Goal: Task Accomplishment & Management: Use online tool/utility

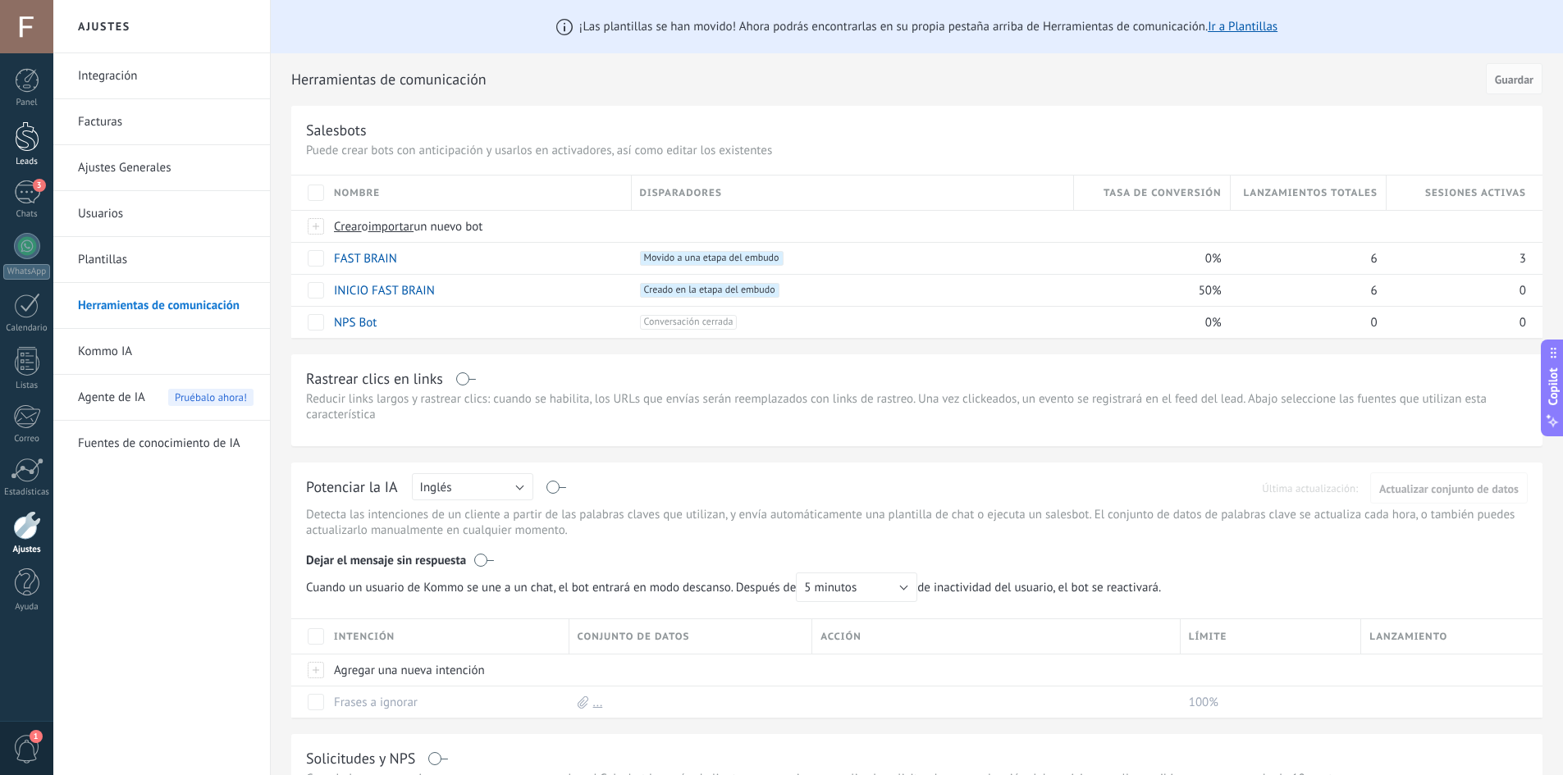
click at [26, 128] on div at bounding box center [27, 136] width 25 height 30
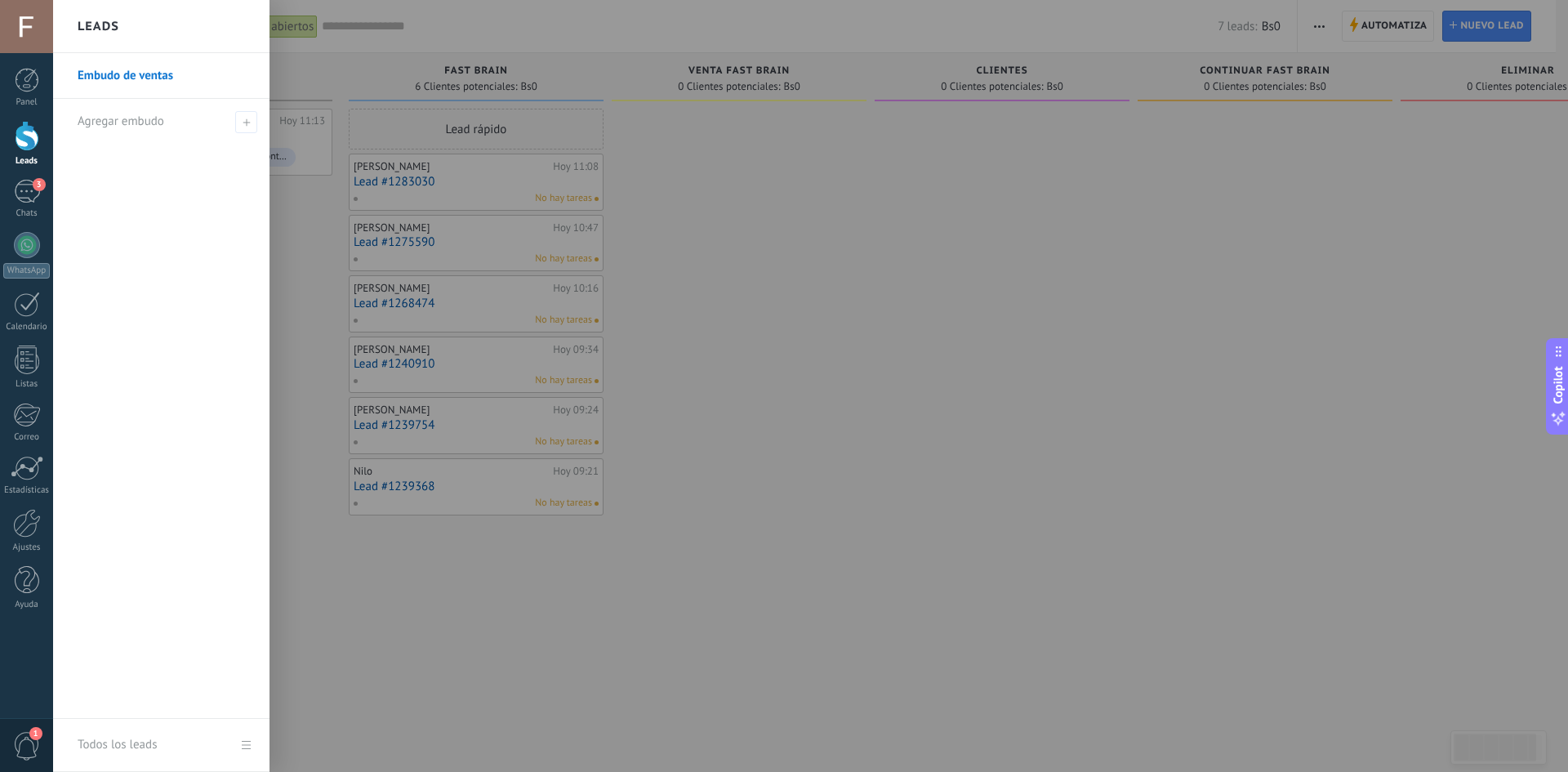
click at [912, 428] on div at bounding box center [836, 386] width 1568 height 772
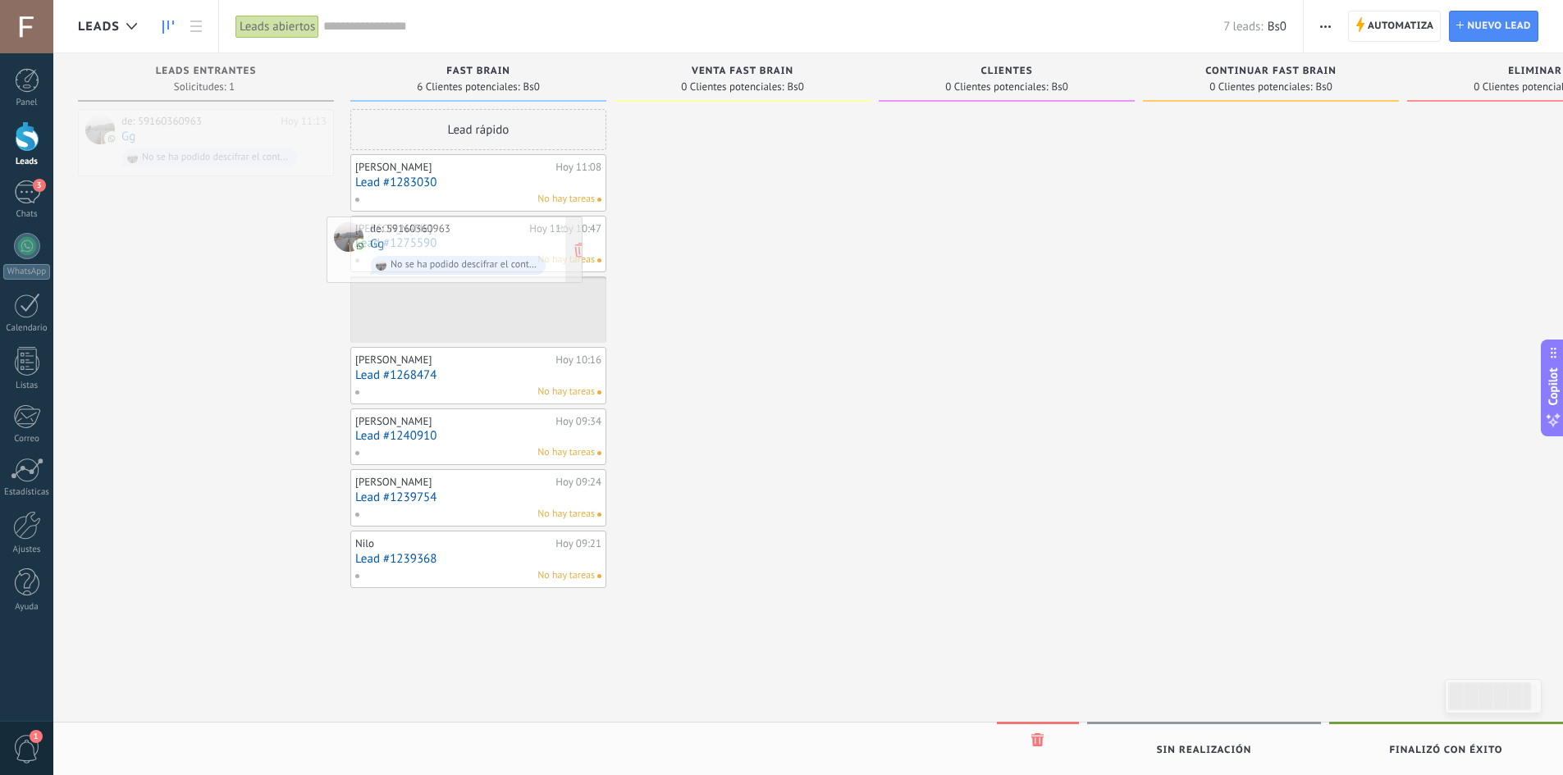
drag, startPoint x: 173, startPoint y: 140, endPoint x: 422, endPoint y: 248, distance: 270.8
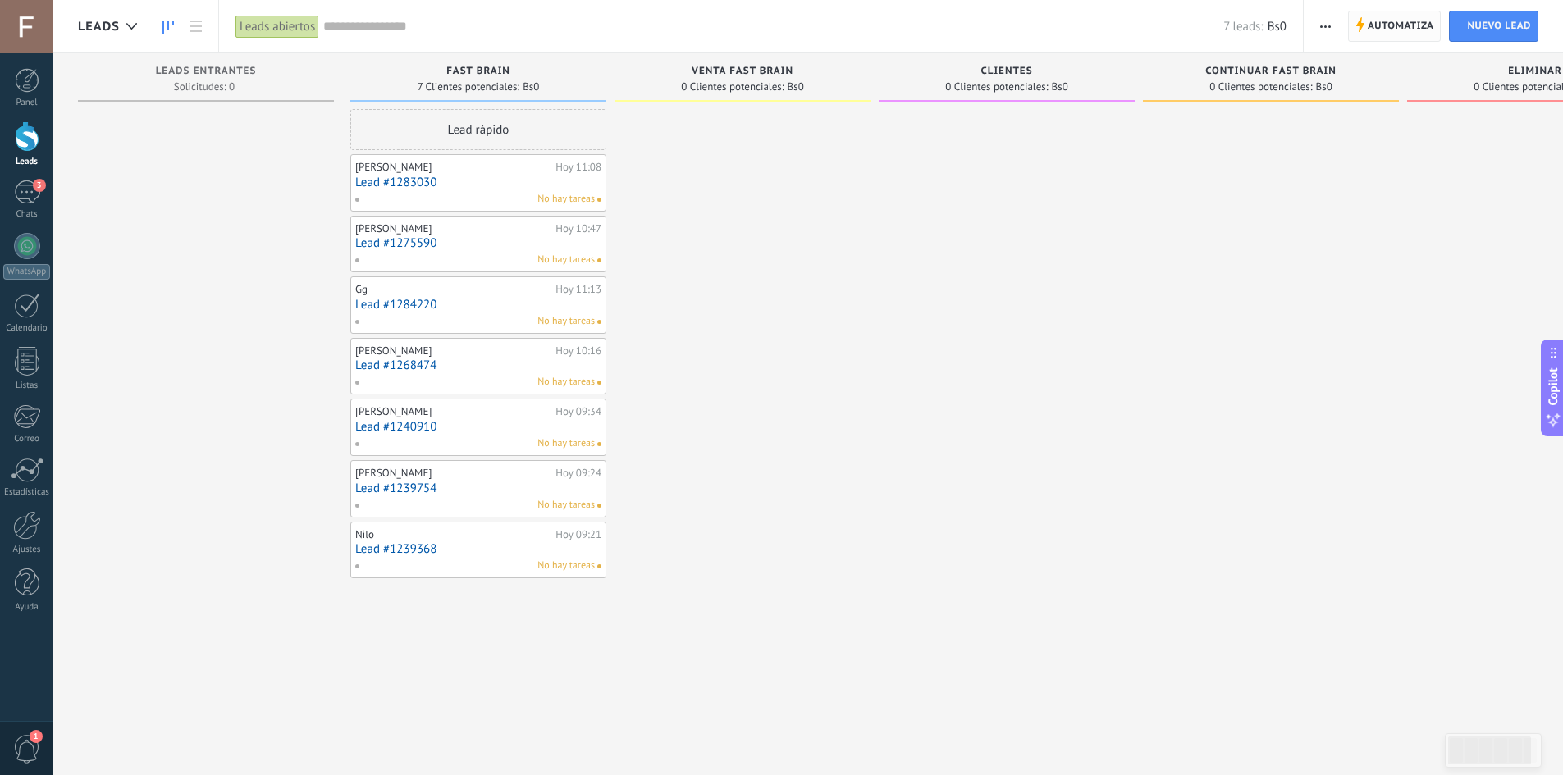
click at [1399, 29] on span "Automatiza" at bounding box center [1400, 26] width 66 height 30
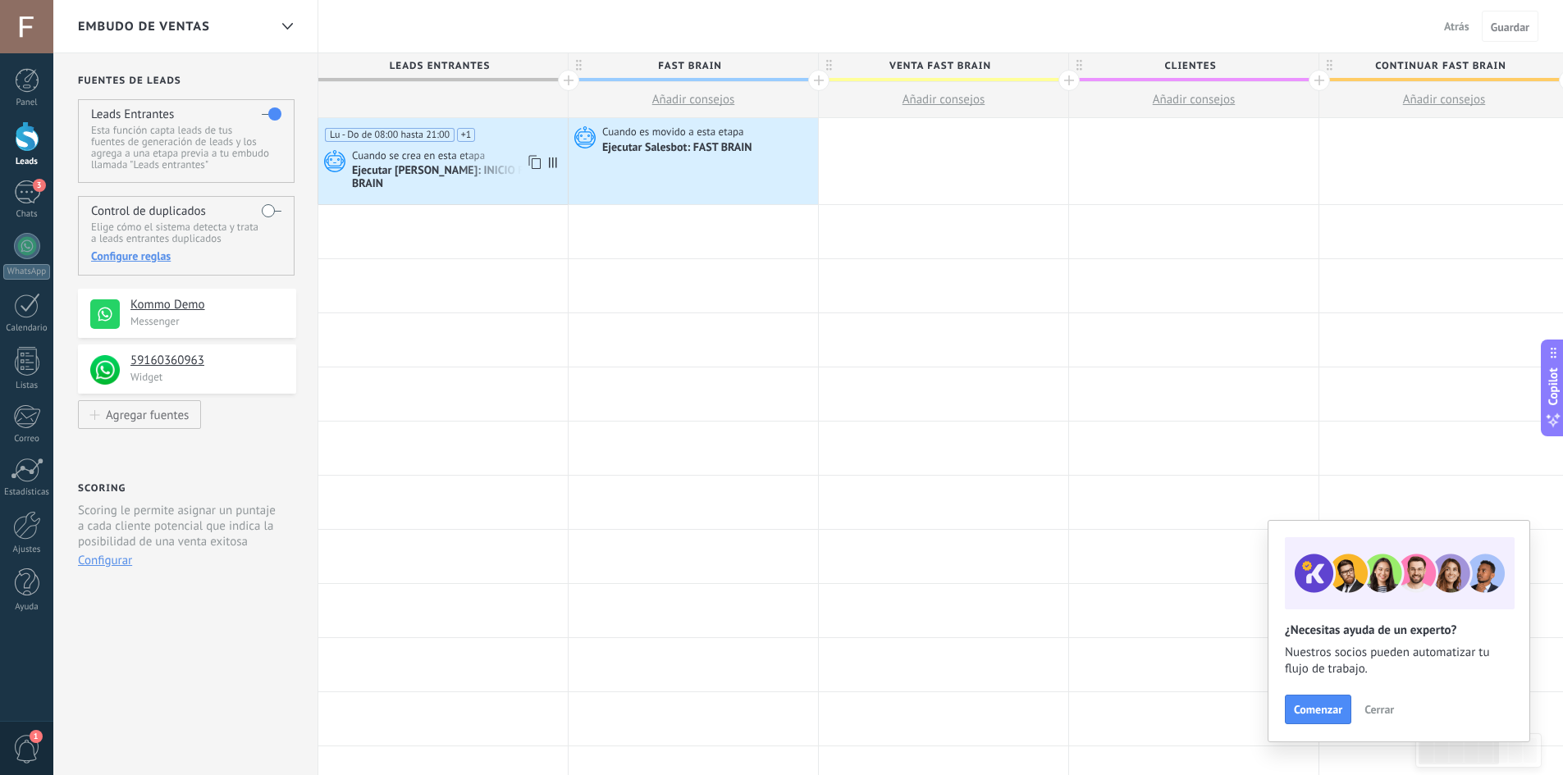
click at [385, 176] on div "Ejecutar [PERSON_NAME]: INICIO FAST BRAIN" at bounding box center [458, 178] width 212 height 28
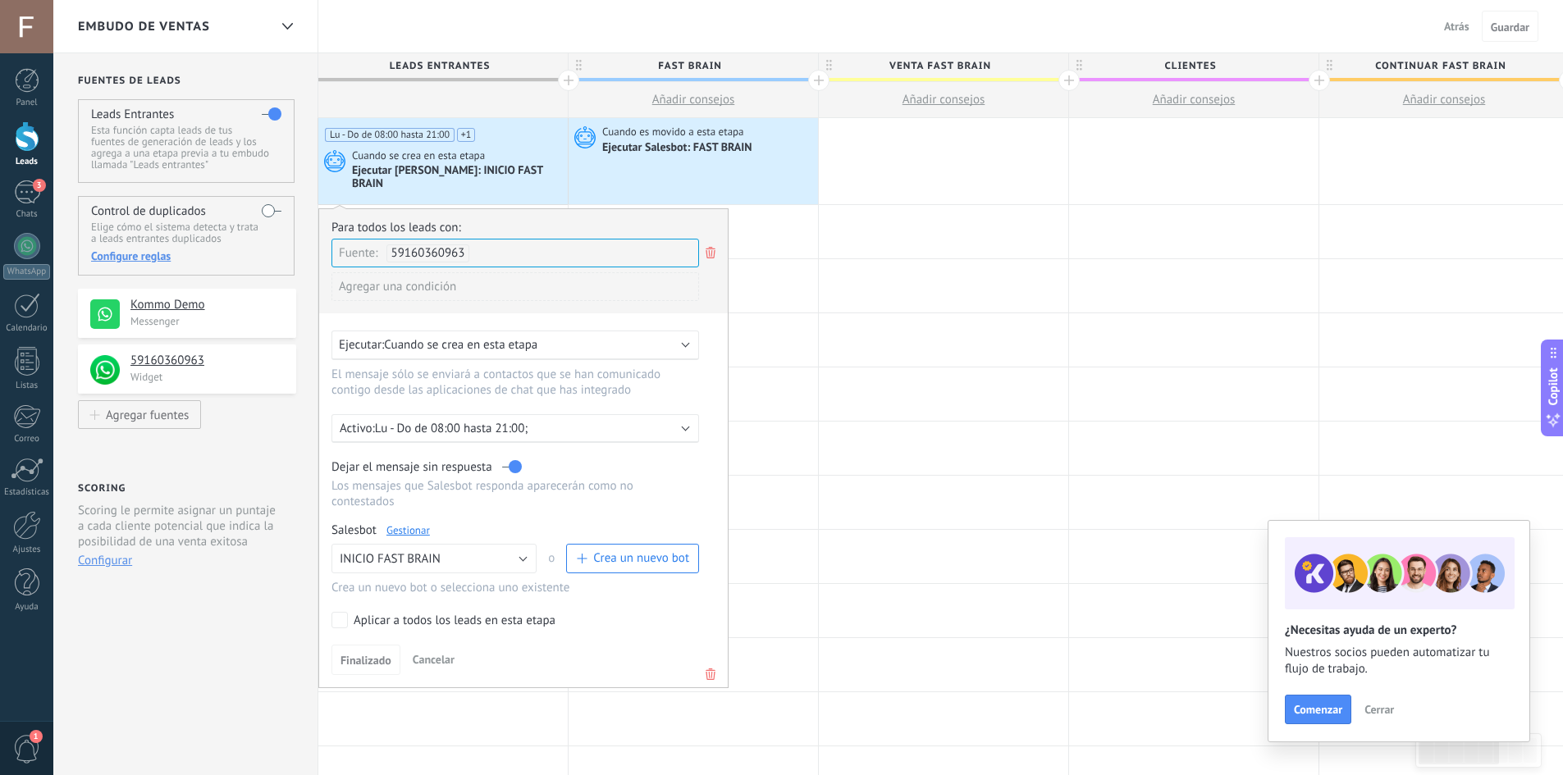
click at [407, 525] on link "Gestionar" at bounding box center [407, 530] width 43 height 14
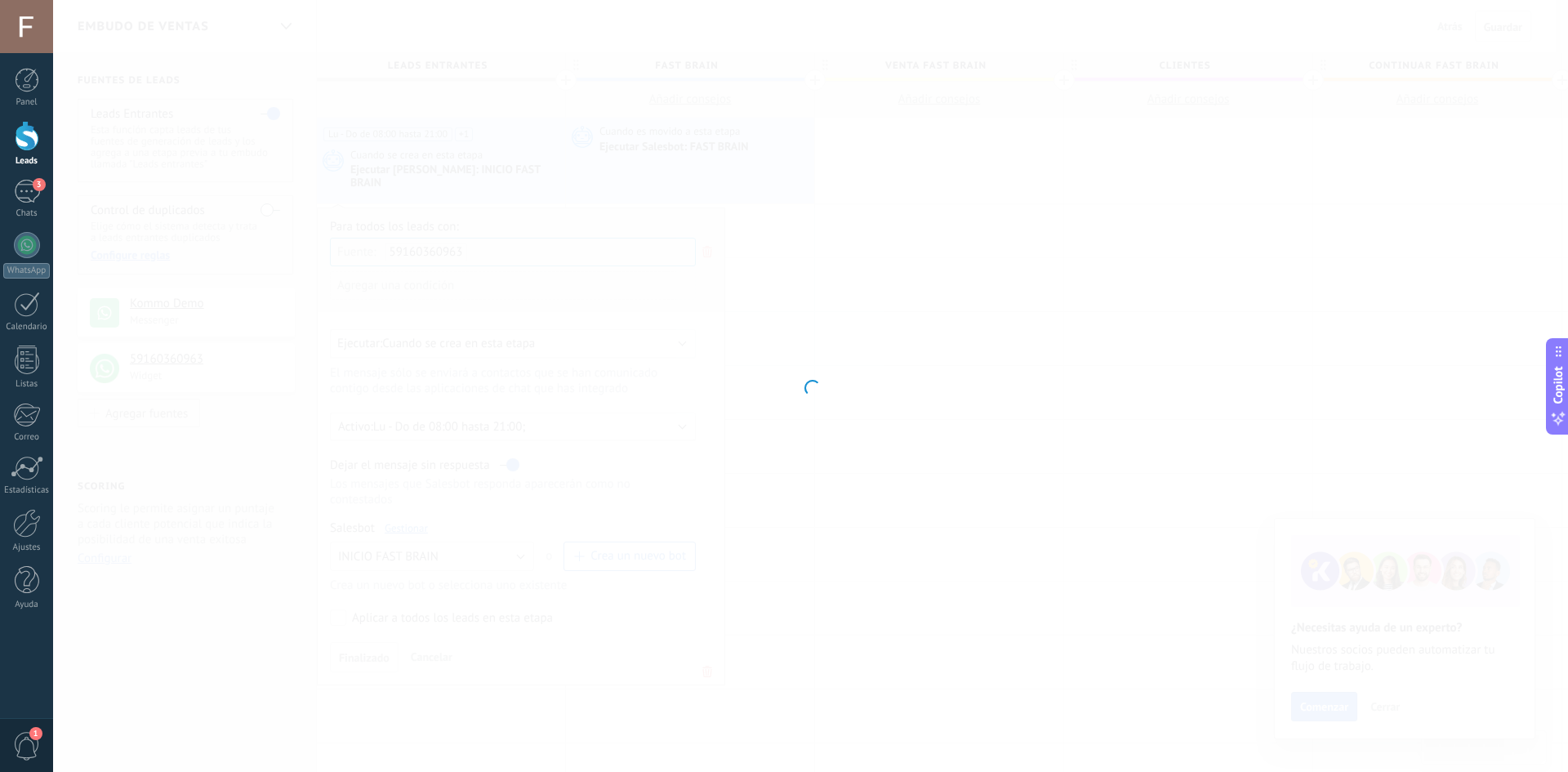
type input "**********"
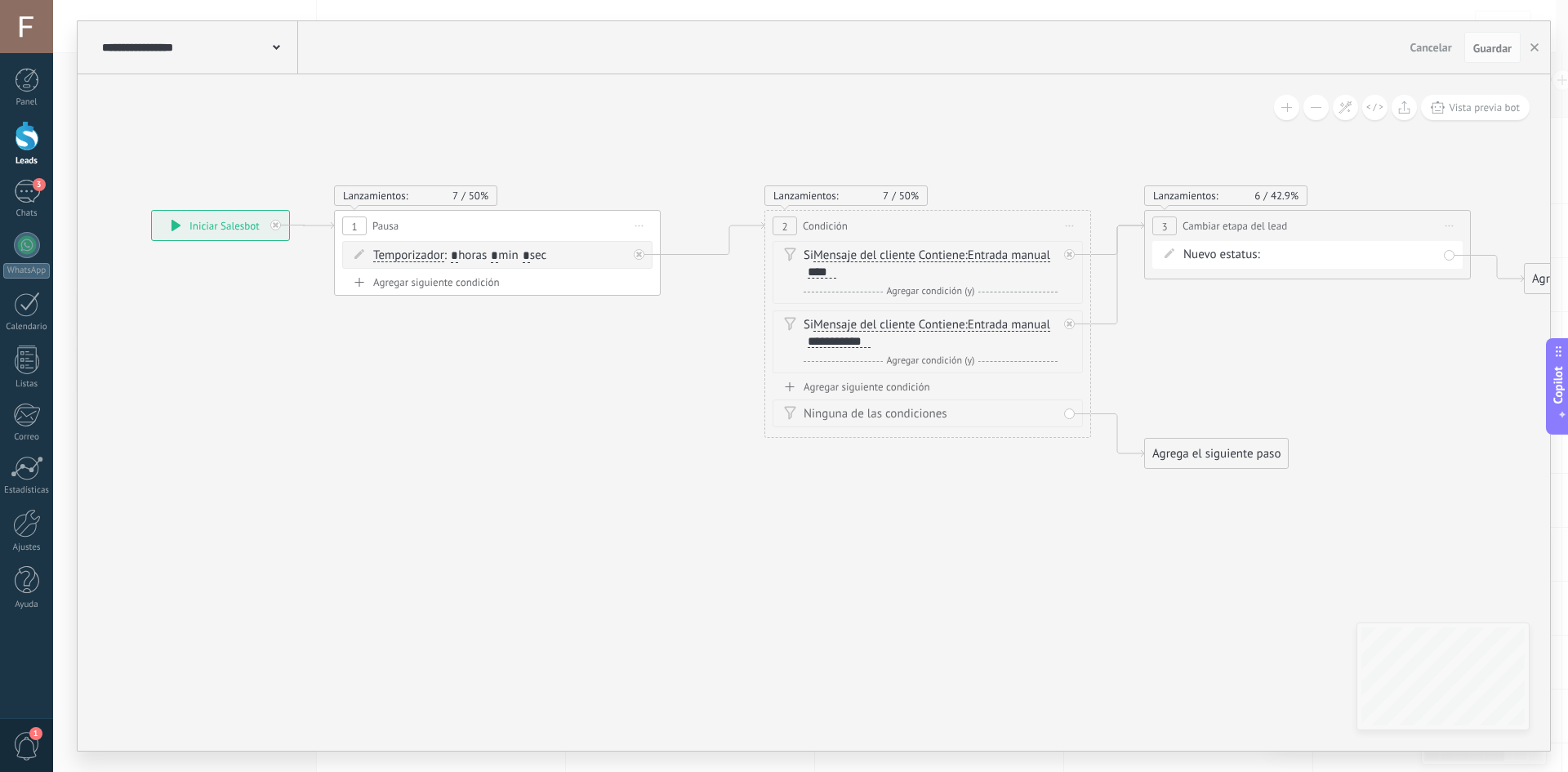
drag, startPoint x: 881, startPoint y: 491, endPoint x: 736, endPoint y: 470, distance: 146.5
click at [729, 480] on icon at bounding box center [882, 340] width 2279 height 1076
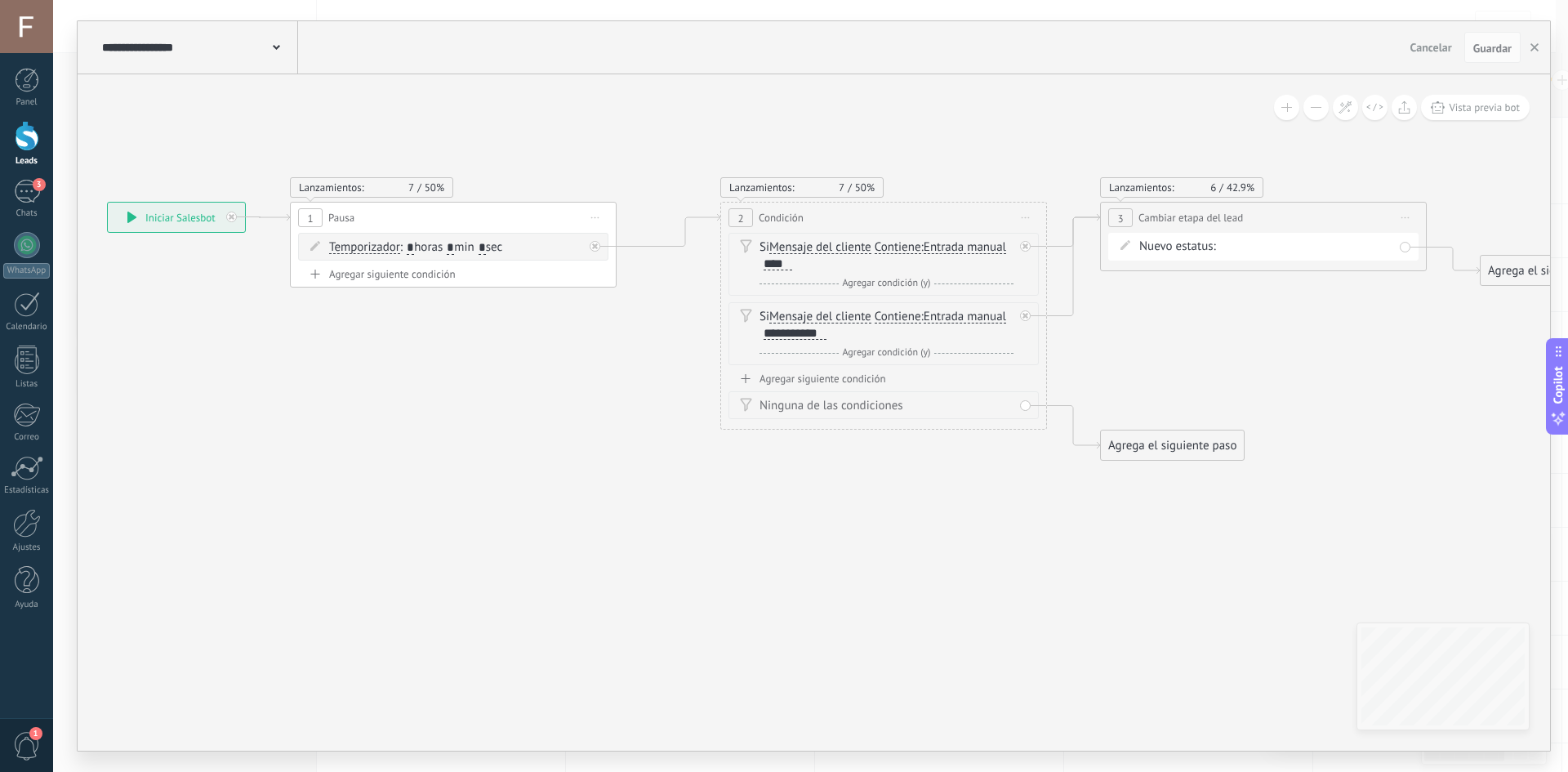
click at [838, 371] on div "Si Mensaje del cliente Mensaje del cliente Comentario del cliente El cliente Có…" at bounding box center [884, 302] width 311 height 138
click at [838, 376] on div "Agregar siguiente condición" at bounding box center [884, 379] width 311 height 14
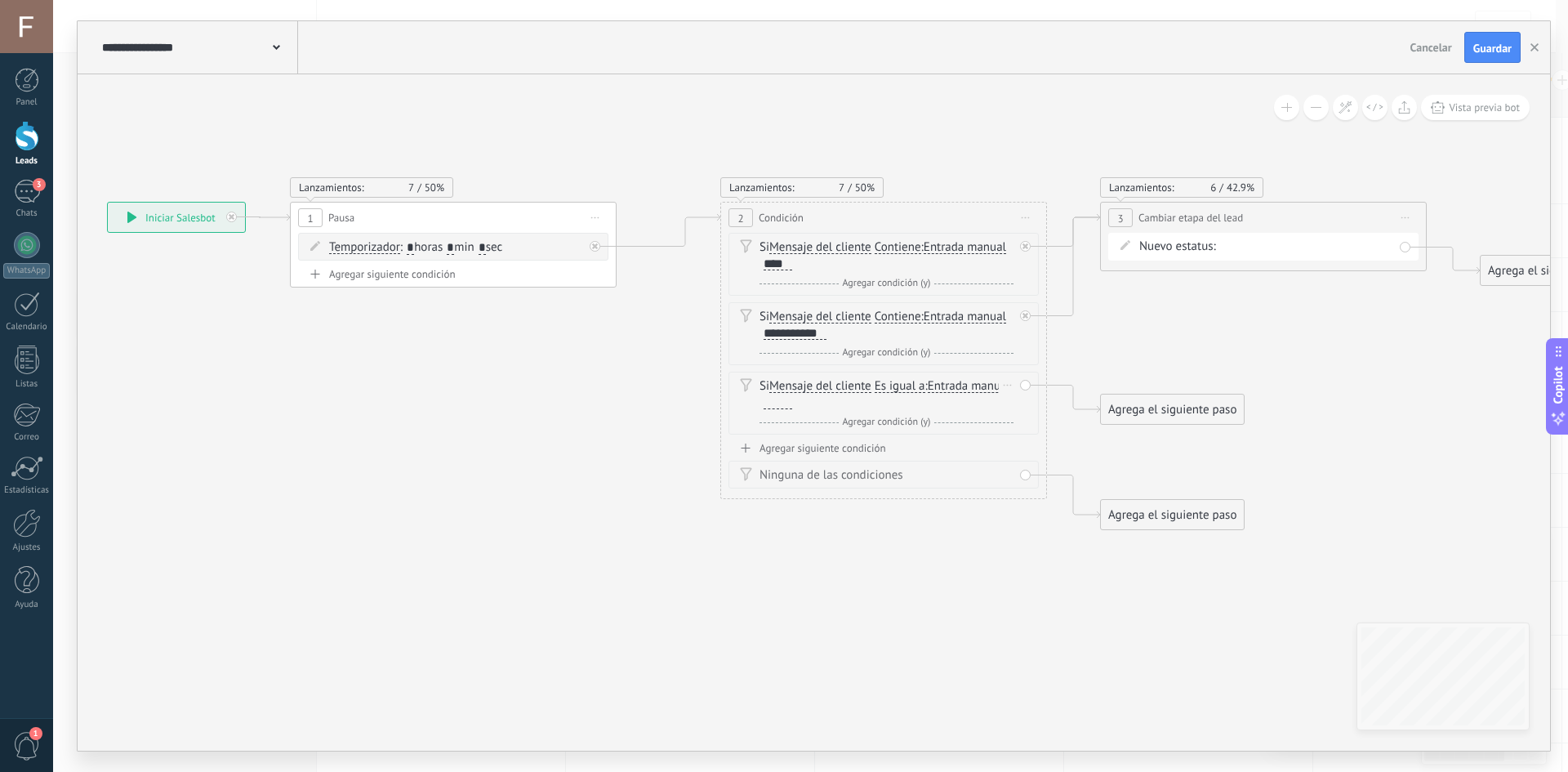
click at [925, 392] on span "Es igual a" at bounding box center [900, 386] width 51 height 13
click at [925, 392] on button "Es igual a" at bounding box center [968, 386] width 204 height 30
click at [893, 438] on span "Contiene" at bounding box center [955, 444] width 198 height 16
click at [778, 404] on div at bounding box center [778, 402] width 29 height 13
click at [1176, 415] on div "Agrega el siguiente paso" at bounding box center [1173, 409] width 143 height 27
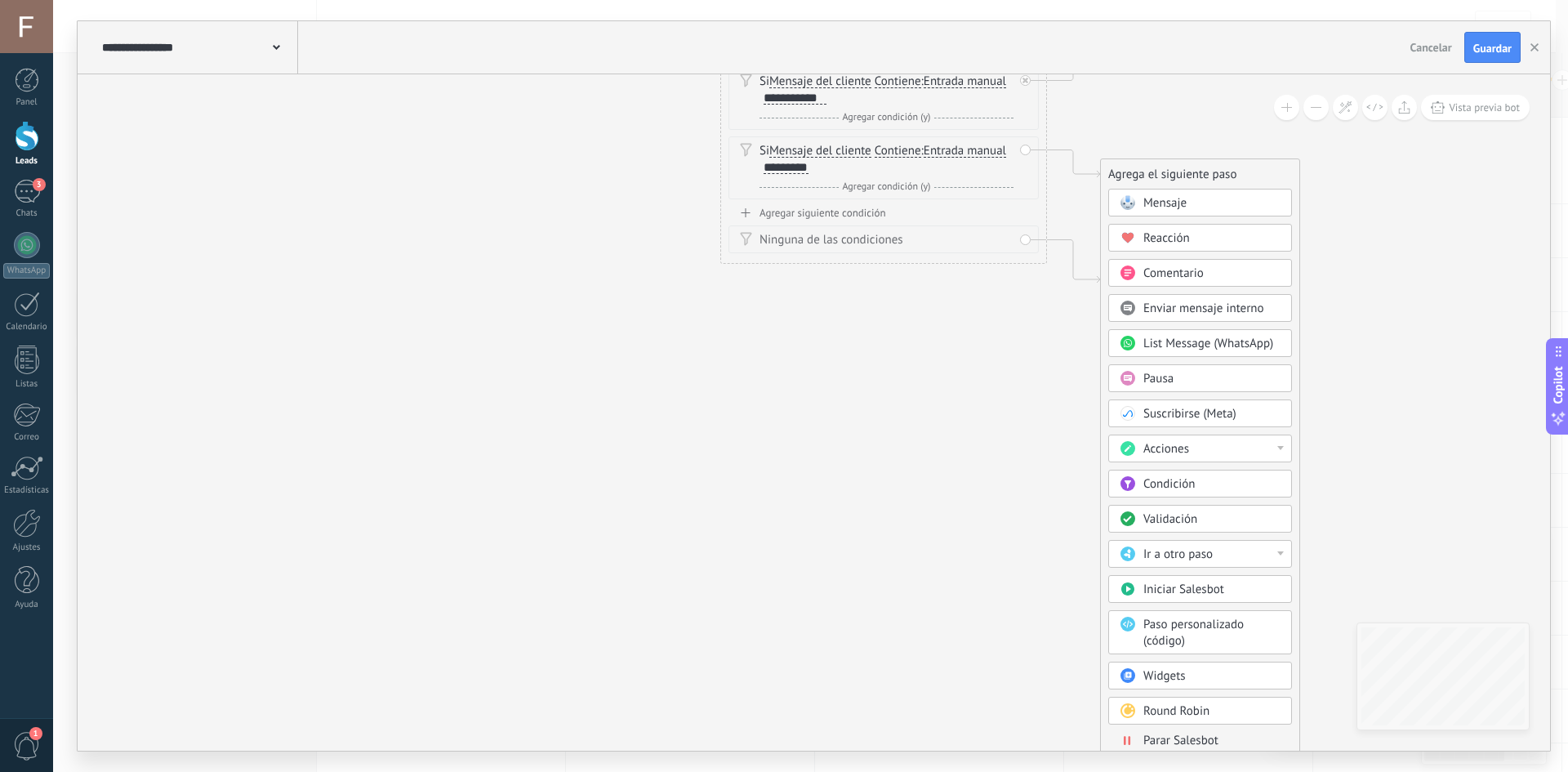
click at [1200, 561] on span "Ir a otro paso" at bounding box center [1178, 555] width 70 height 16
click at [1200, 561] on div "1: Pausa" at bounding box center [1200, 555] width 182 height 28
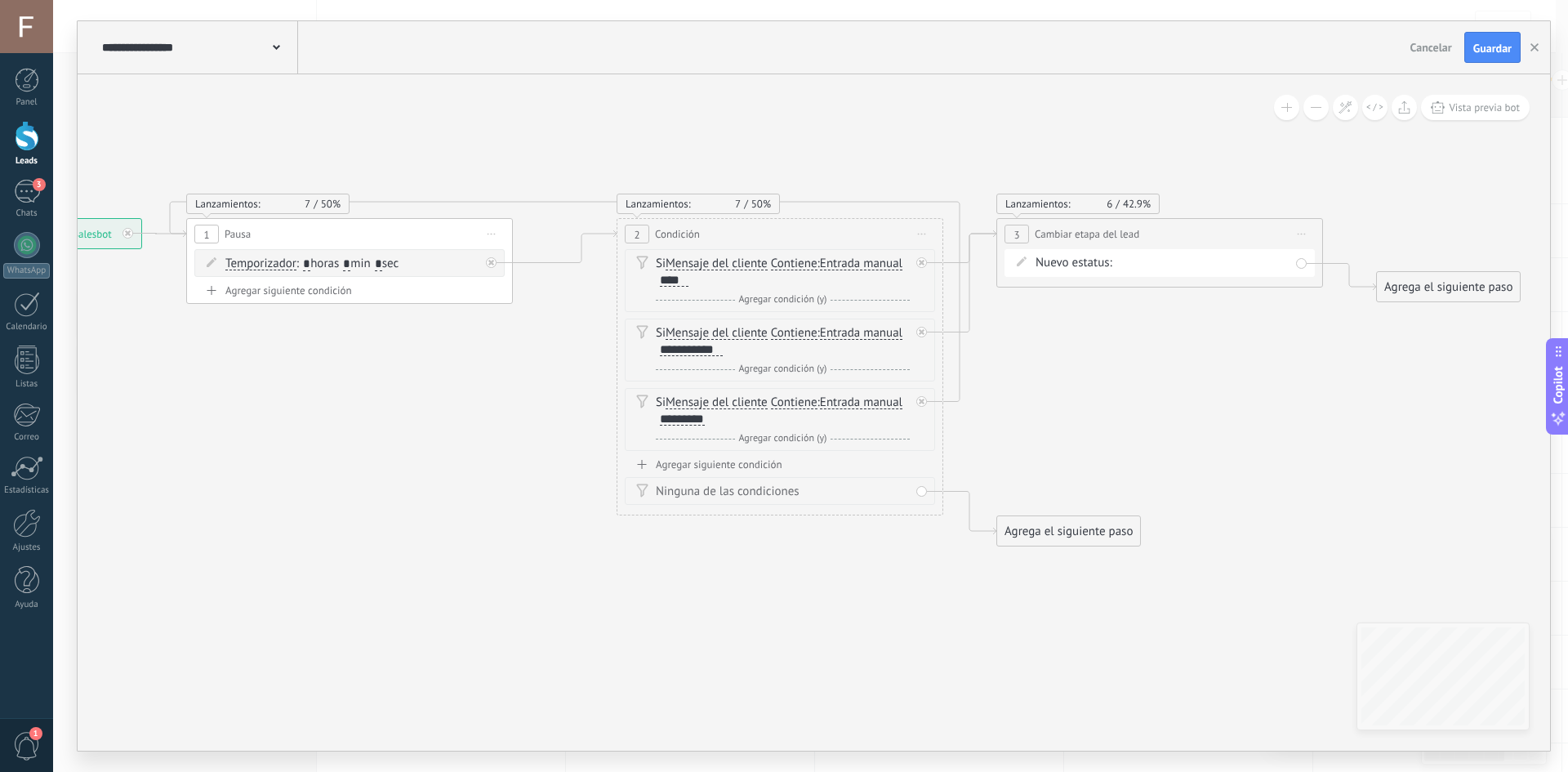
drag, startPoint x: 1288, startPoint y: 310, endPoint x: 1185, endPoint y: 562, distance: 272.2
click at [1185, 562] on icon at bounding box center [734, 383] width 2279 height 1146
click at [920, 404] on div at bounding box center [921, 401] width 11 height 11
click at [1040, 420] on div "Agrega el siguiente paso" at bounding box center [1069, 417] width 143 height 27
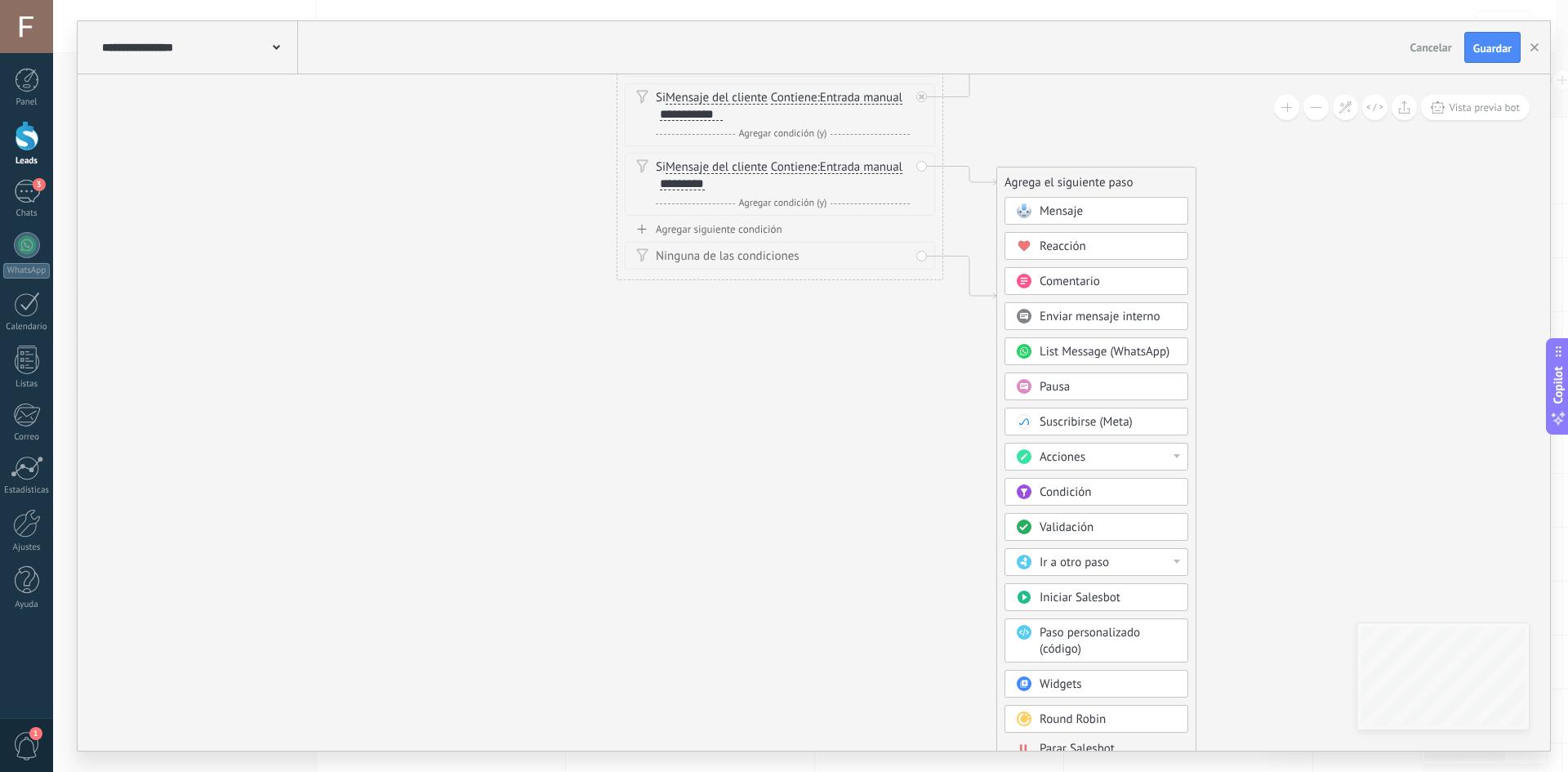
click at [1111, 553] on div "Ir a otro paso" at bounding box center [1096, 562] width 184 height 28
click at [1078, 590] on div "3: Cambiar etapa del lead" at bounding box center [1096, 591] width 182 height 28
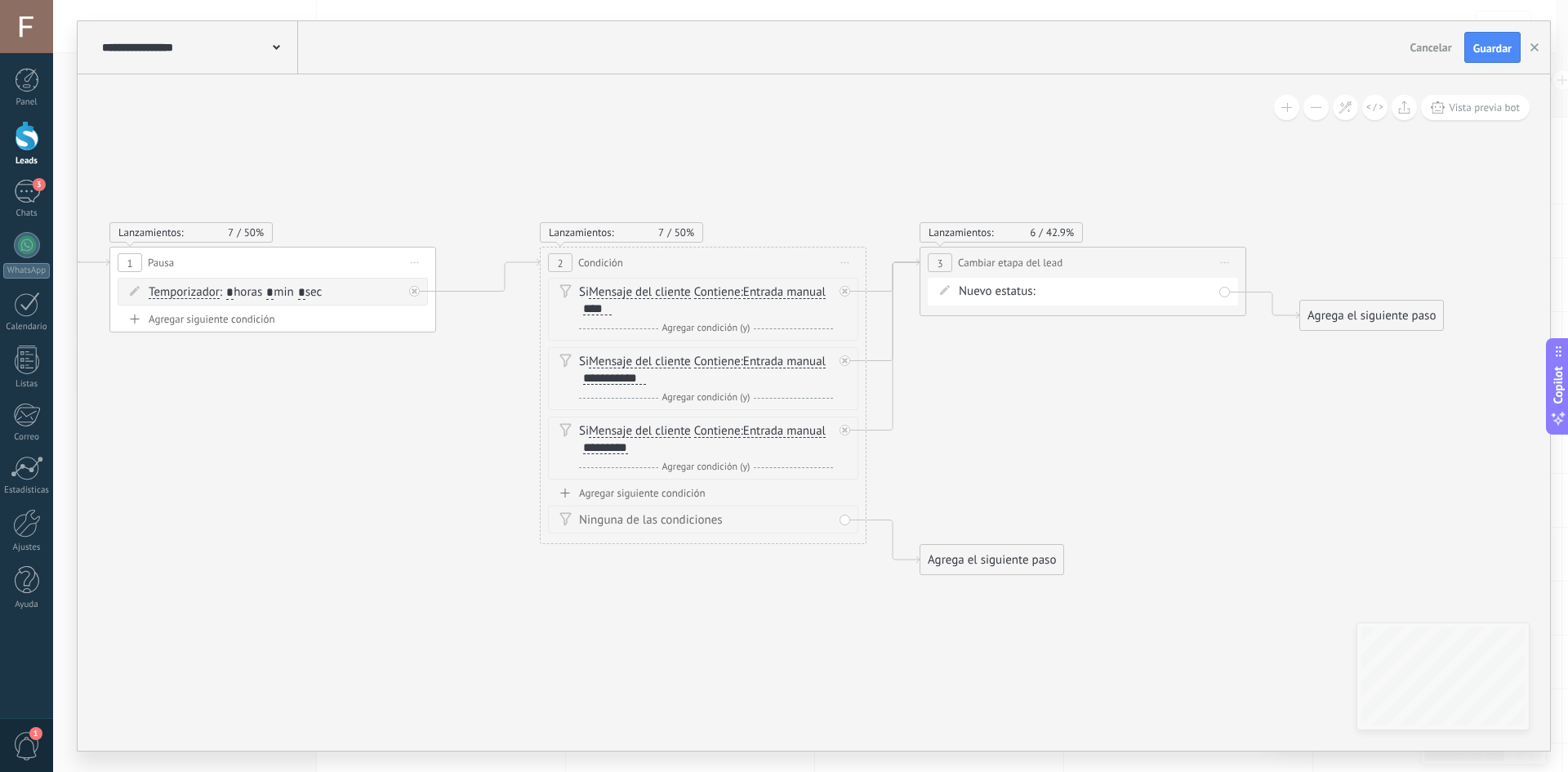
drag, startPoint x: 1228, startPoint y: 344, endPoint x: 1150, endPoint y: 608, distance: 275.3
click at [1150, 608] on icon at bounding box center [657, 411] width 2279 height 1146
click at [1486, 50] on span "Guardar" at bounding box center [1492, 48] width 39 height 11
